Goal: Understand site structure: Grasp the organization and layout of the website

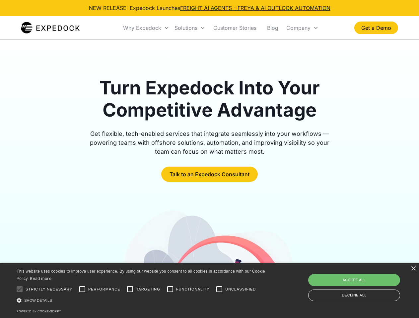
click at [146, 28] on div "Why Expedock" at bounding box center [142, 28] width 38 height 7
click at [190, 28] on div "Solutions" at bounding box center [185, 28] width 23 height 7
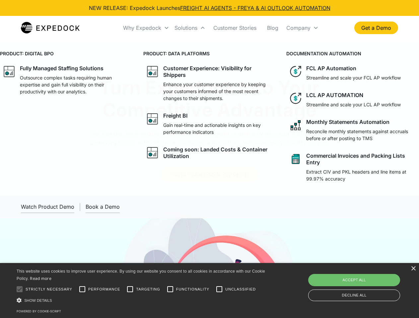
click at [302, 28] on div "Company" at bounding box center [298, 28] width 24 height 7
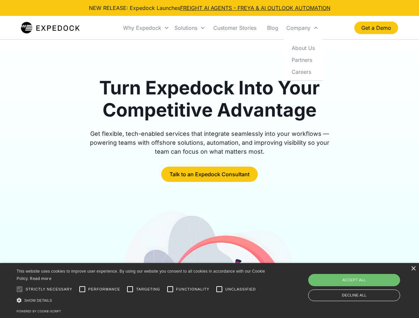
click at [20, 290] on div at bounding box center [19, 289] width 13 height 13
click at [82, 290] on input "Performance" at bounding box center [82, 289] width 13 height 13
checkbox input "true"
click at [130, 290] on input "Targeting" at bounding box center [129, 289] width 13 height 13
checkbox input "true"
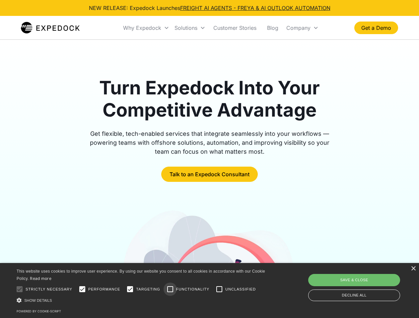
click at [170, 290] on input "Functionality" at bounding box center [170, 289] width 13 height 13
checkbox input "true"
click at [219, 290] on input "Unclassified" at bounding box center [219, 289] width 13 height 13
checkbox input "true"
click at [142, 300] on div "Show details Hide details" at bounding box center [142, 300] width 251 height 7
